Goal: Information Seeking & Learning: Learn about a topic

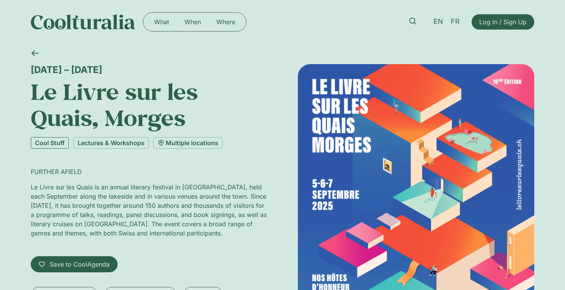
click at [57, 143] on link "Cool Stuff" at bounding box center [50, 143] width 38 height 12
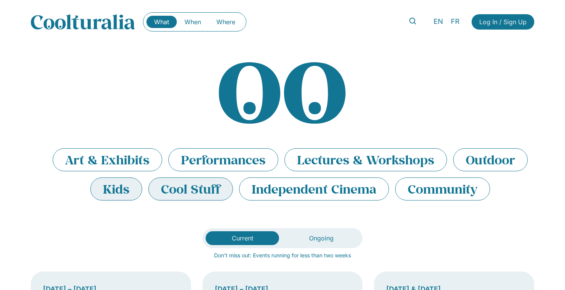
click at [115, 193] on li "Kids" at bounding box center [116, 189] width 52 height 23
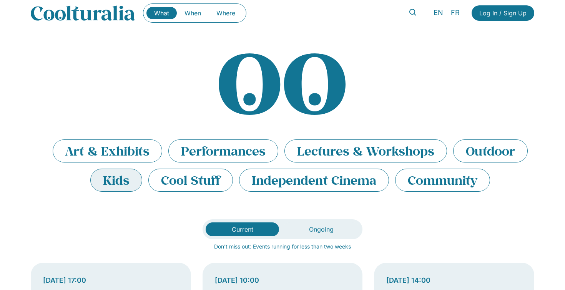
scroll to position [7, 0]
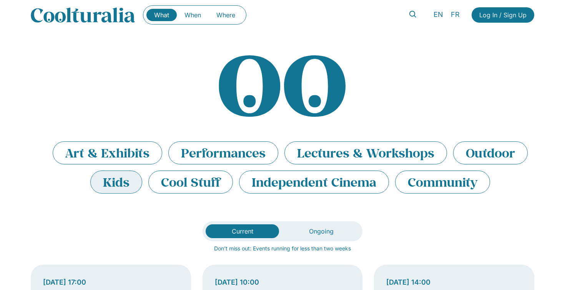
click at [248, 229] on span "Current" at bounding box center [243, 232] width 22 height 8
click at [125, 186] on li "Kids" at bounding box center [116, 182] width 52 height 23
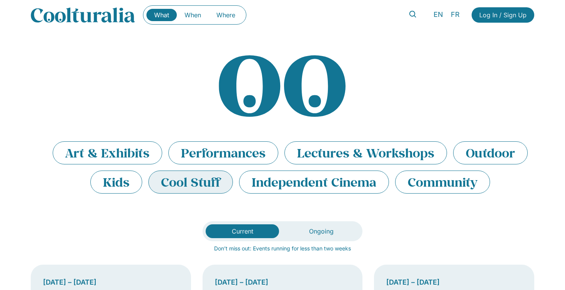
click at [191, 187] on li "Cool Stuff" at bounding box center [190, 182] width 85 height 23
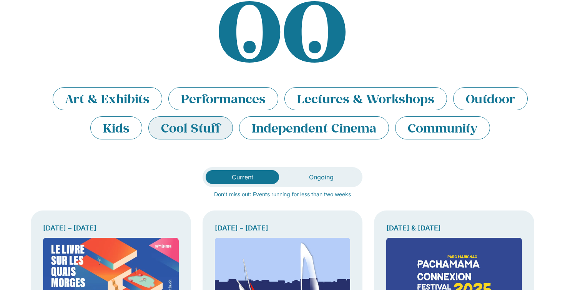
scroll to position [62, 0]
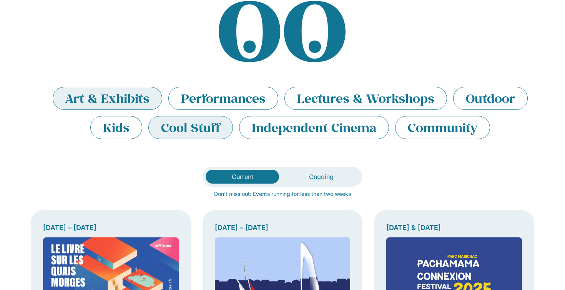
click at [138, 98] on li "Art & Exhibits" at bounding box center [108, 98] width 110 height 23
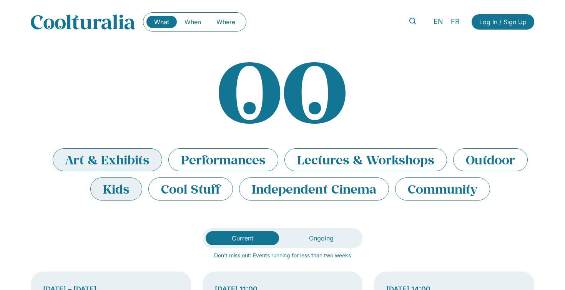
click at [120, 188] on li "Kids" at bounding box center [116, 189] width 52 height 23
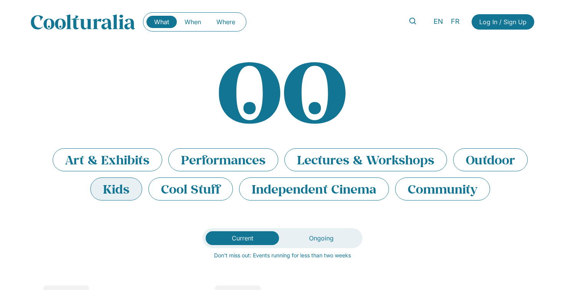
click at [120, 188] on li "Kids" at bounding box center [116, 189] width 52 height 23
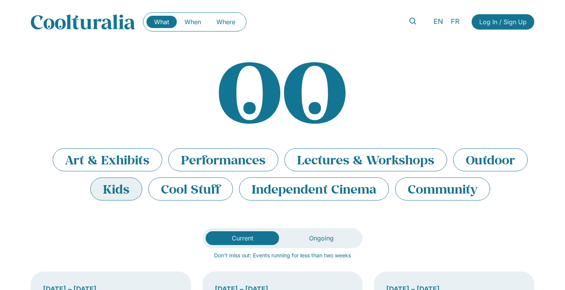
click at [115, 190] on li "Kids" at bounding box center [116, 189] width 52 height 23
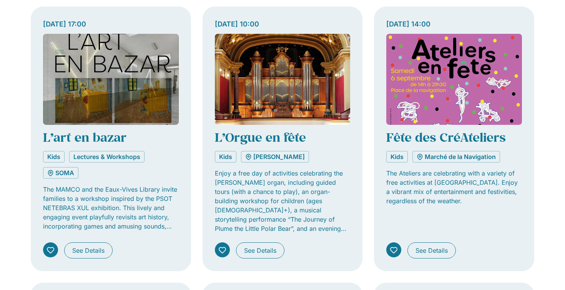
scroll to position [268, 0]
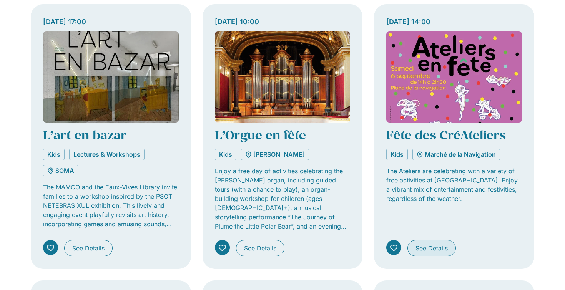
click at [434, 246] on span "See Details" at bounding box center [432, 248] width 32 height 9
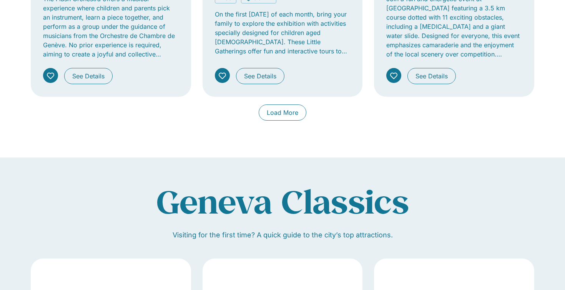
scroll to position [720, 0]
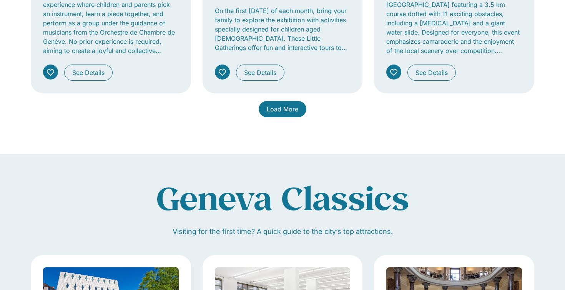
click at [275, 107] on span "Load More" at bounding box center [283, 109] width 32 height 9
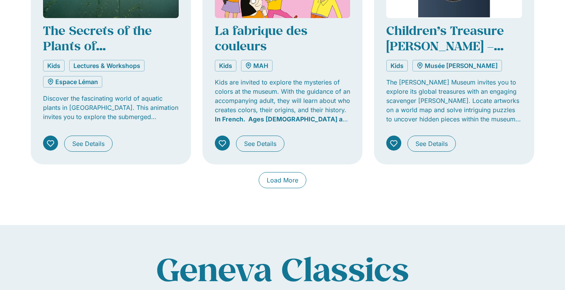
scroll to position [1206, 0]
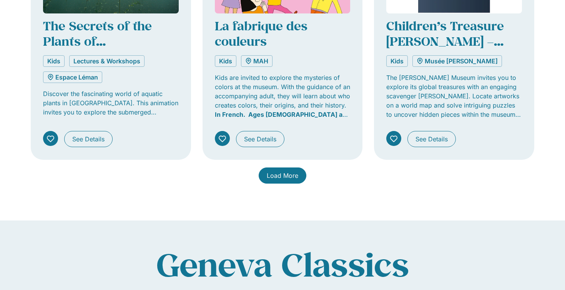
click at [289, 178] on span "Load More" at bounding box center [283, 175] width 32 height 9
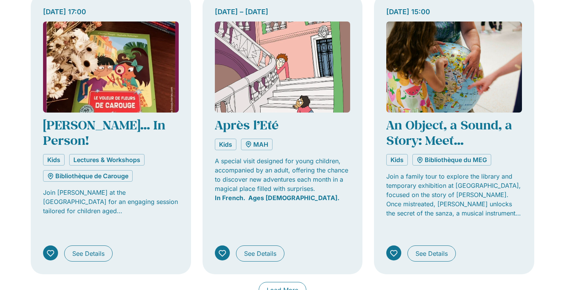
scroll to position [1738, 0]
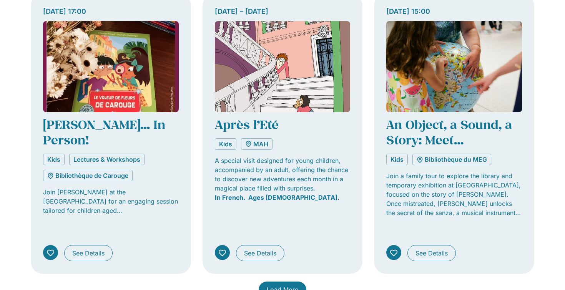
click at [284, 285] on span "Load More" at bounding box center [283, 289] width 32 height 9
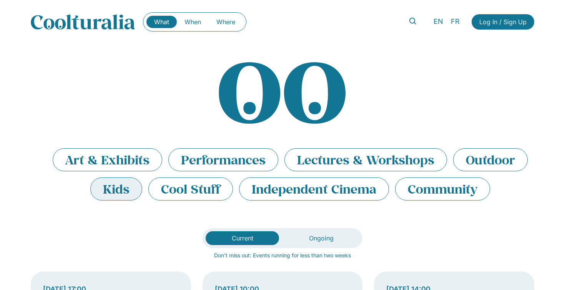
scroll to position [0, 0]
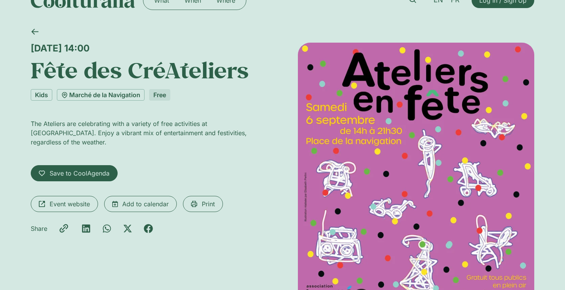
scroll to position [21, 0]
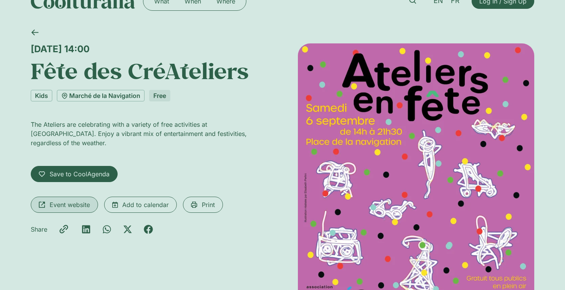
click at [80, 205] on span "Event website" at bounding box center [70, 204] width 40 height 9
